Goal: Information Seeking & Learning: Learn about a topic

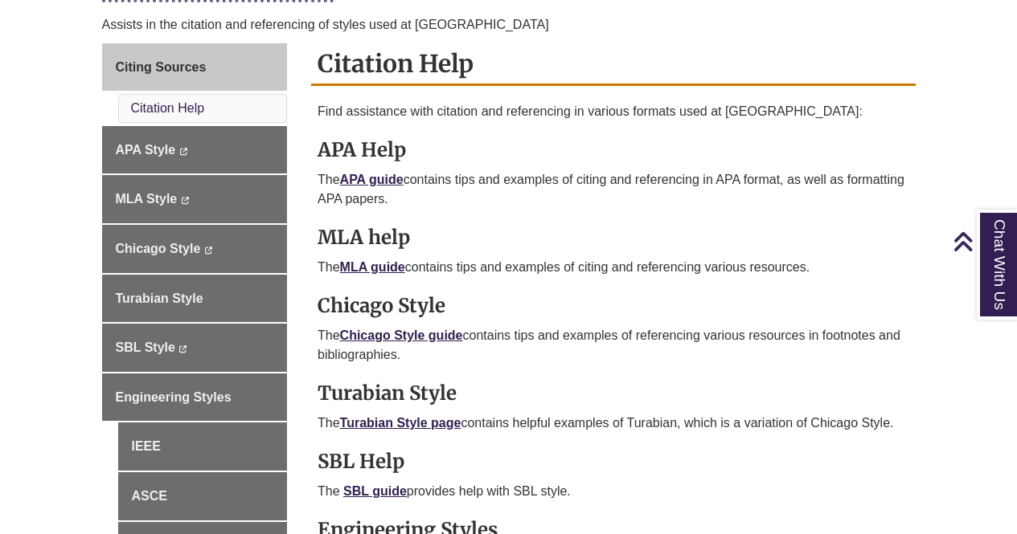
scroll to position [434, 0]
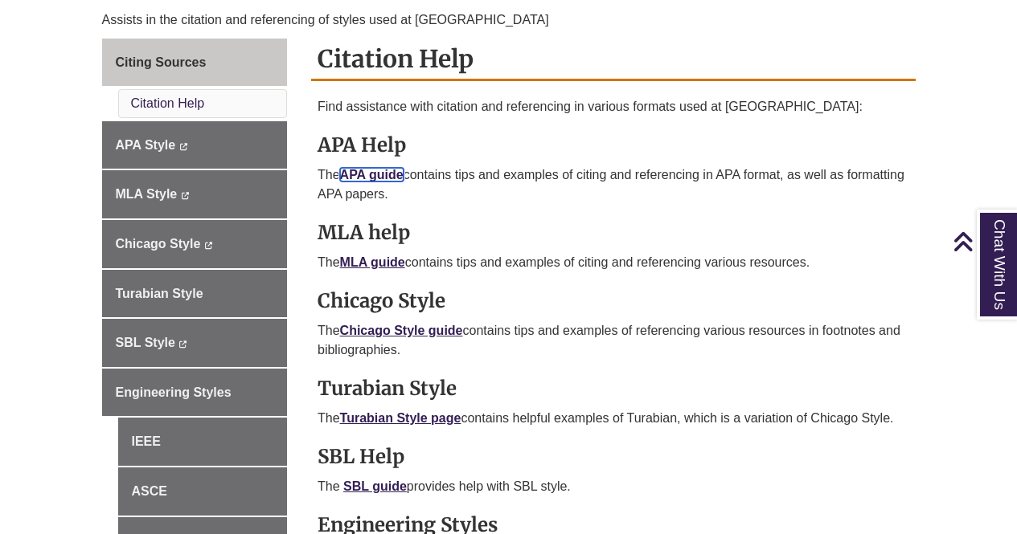
click at [350, 174] on link "APA guide" at bounding box center [371, 175] width 63 height 14
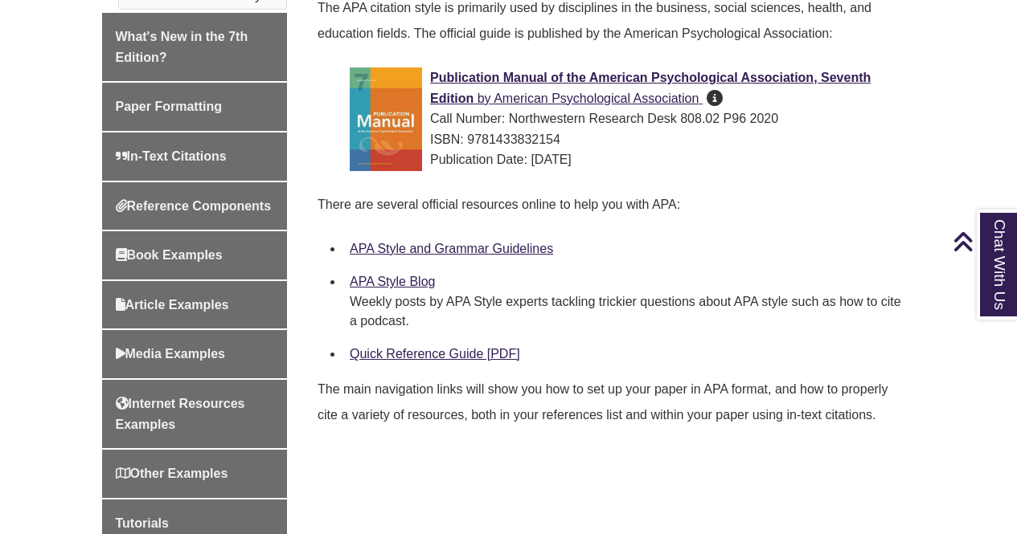
scroll to position [522, 0]
click at [589, 88] on div "Publication Manual of the American Psychological Association, Seventh Edition b…" at bounding box center [626, 118] width 553 height 103
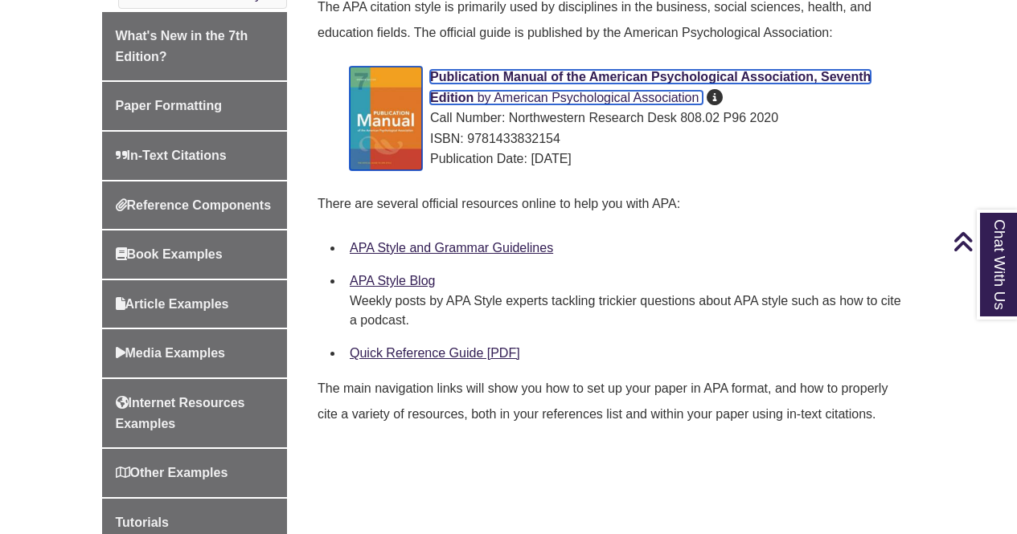
click at [574, 76] on span "Publication Manual of the American Psychological Association, Seventh Edition" at bounding box center [650, 87] width 440 height 35
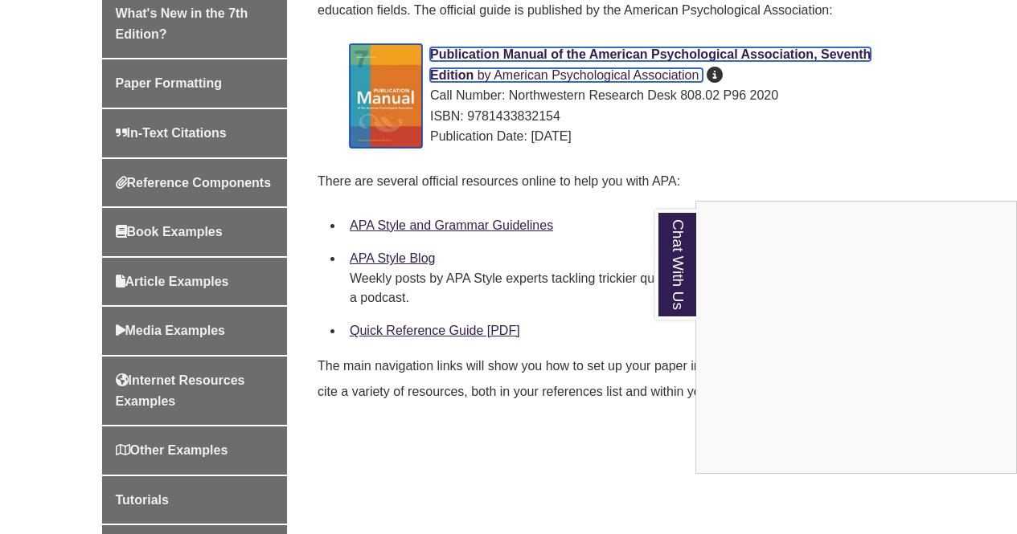
scroll to position [547, 0]
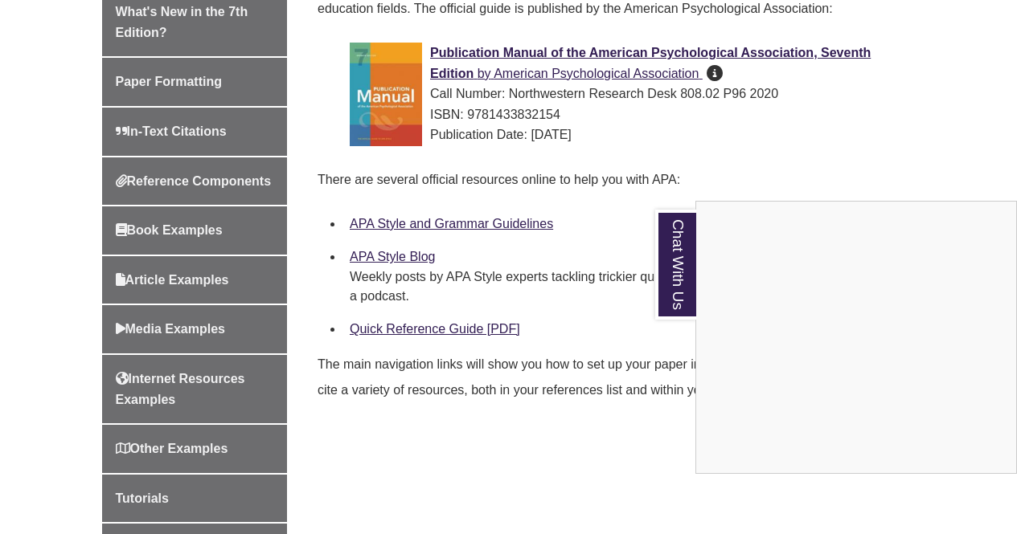
click at [481, 220] on div "Chat With Us" at bounding box center [508, 267] width 1017 height 534
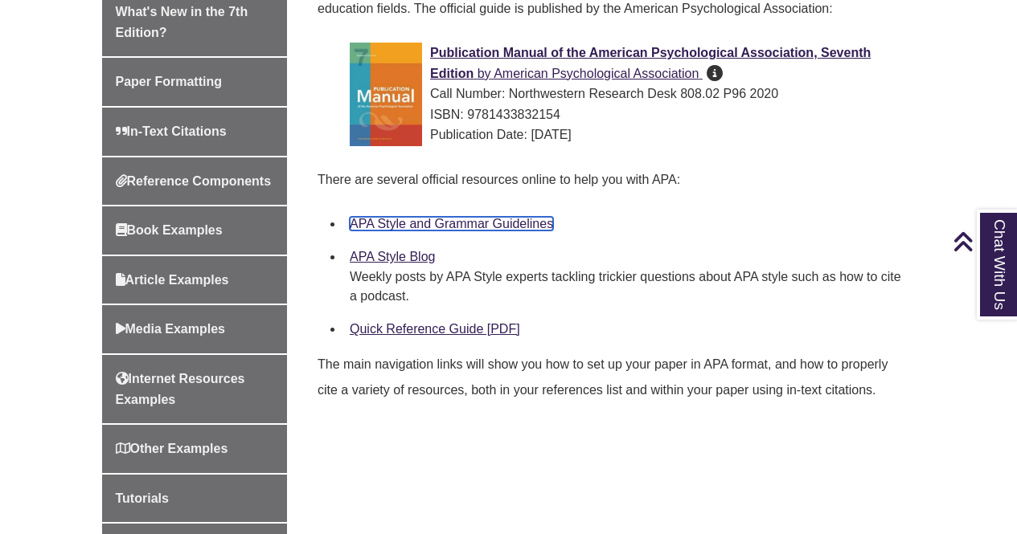
click at [465, 221] on link "APA Style and Grammar Guidelines" at bounding box center [451, 224] width 203 height 14
